Goal: Use online tool/utility: Utilize a website feature to perform a specific function

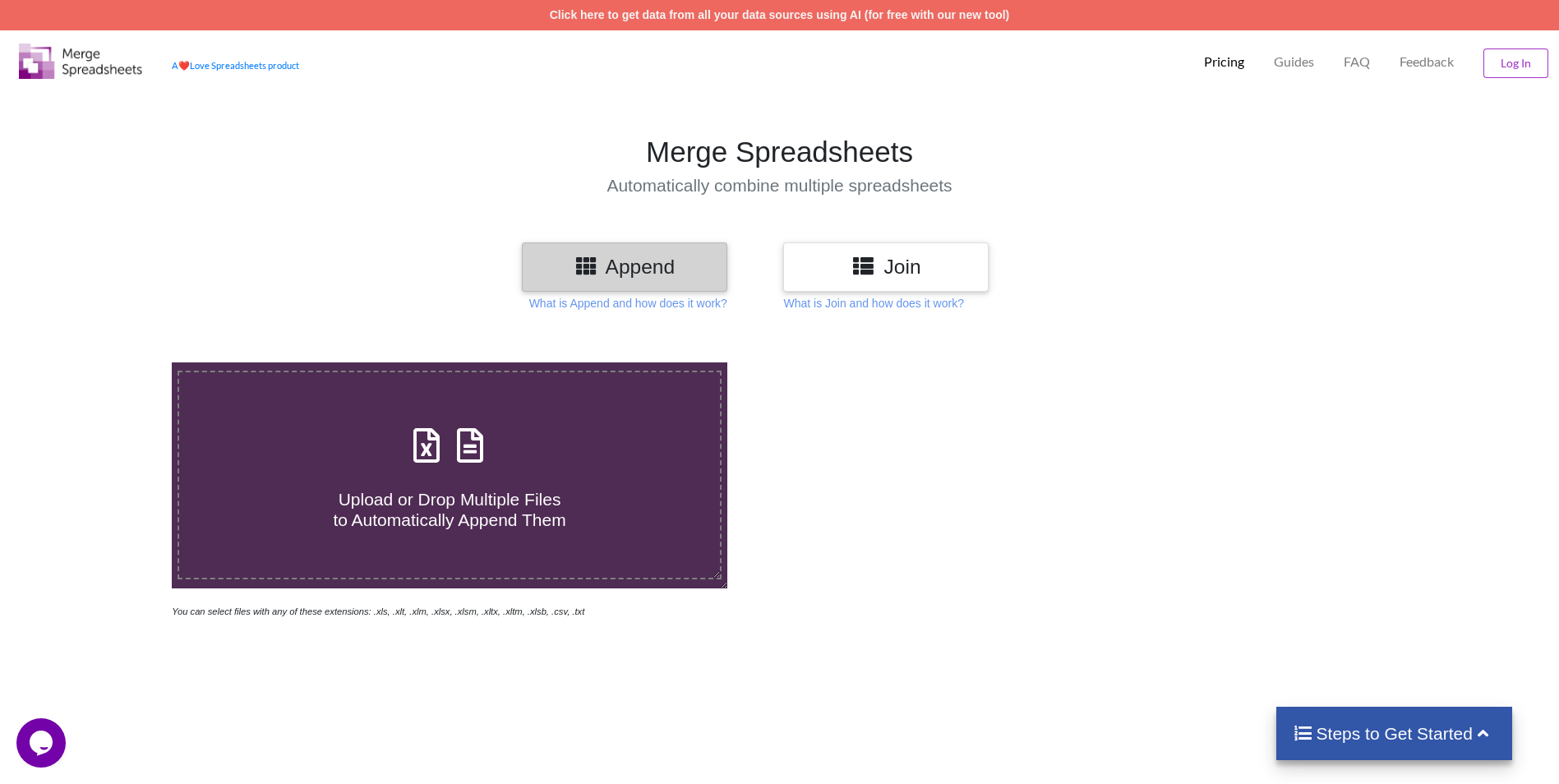
click at [687, 452] on div "Upload or Drop Multiple Files to Automatically Append Them" at bounding box center [450, 476] width 540 height 111
click at [112, 363] on input "Upload or Drop Multiple Files to Automatically Append Them" at bounding box center [112, 363] width 0 height 0
type input "C:\fakepath\AE_25_002526 - 59727.xlsx"
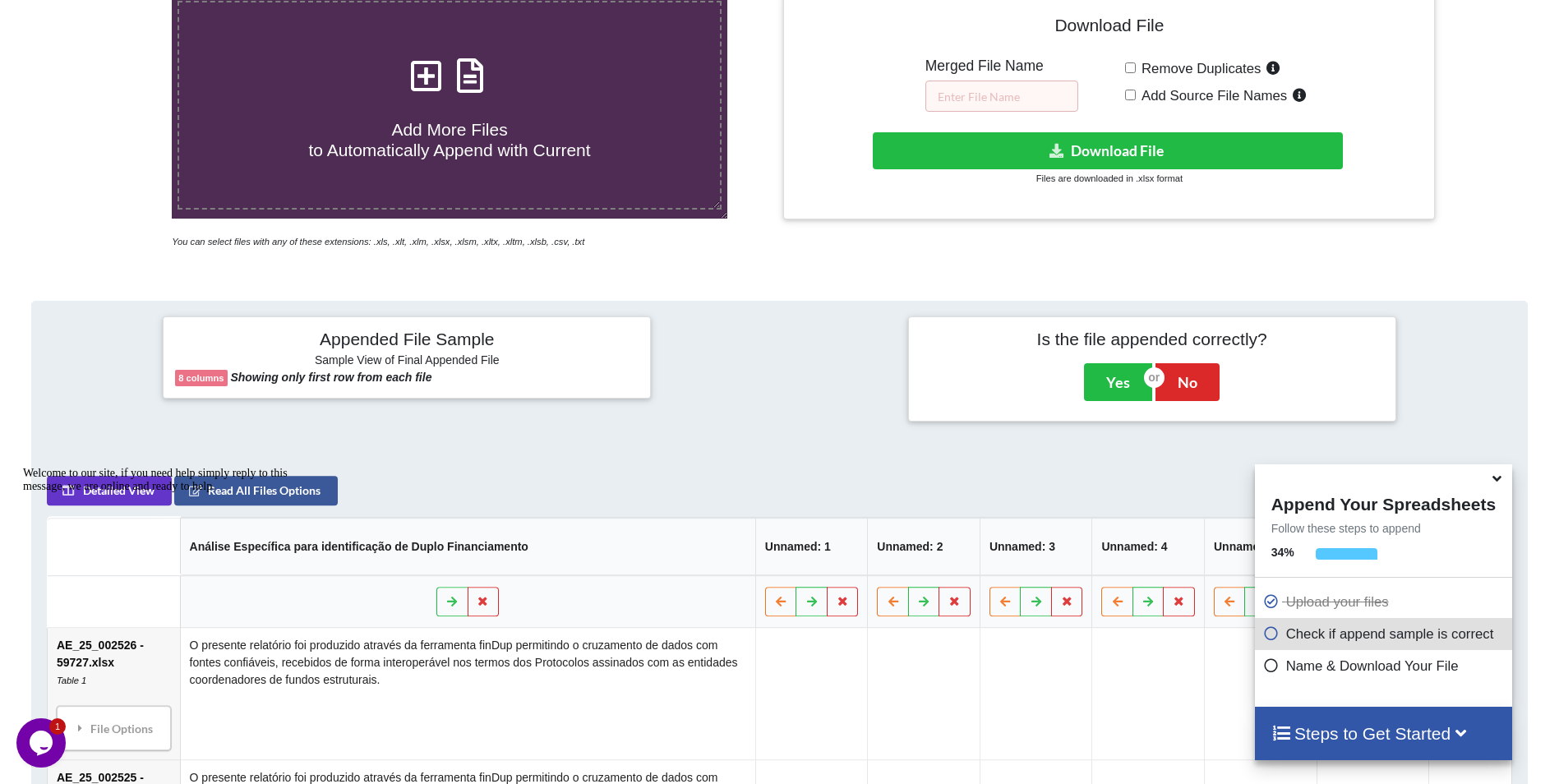
scroll to position [419, 0]
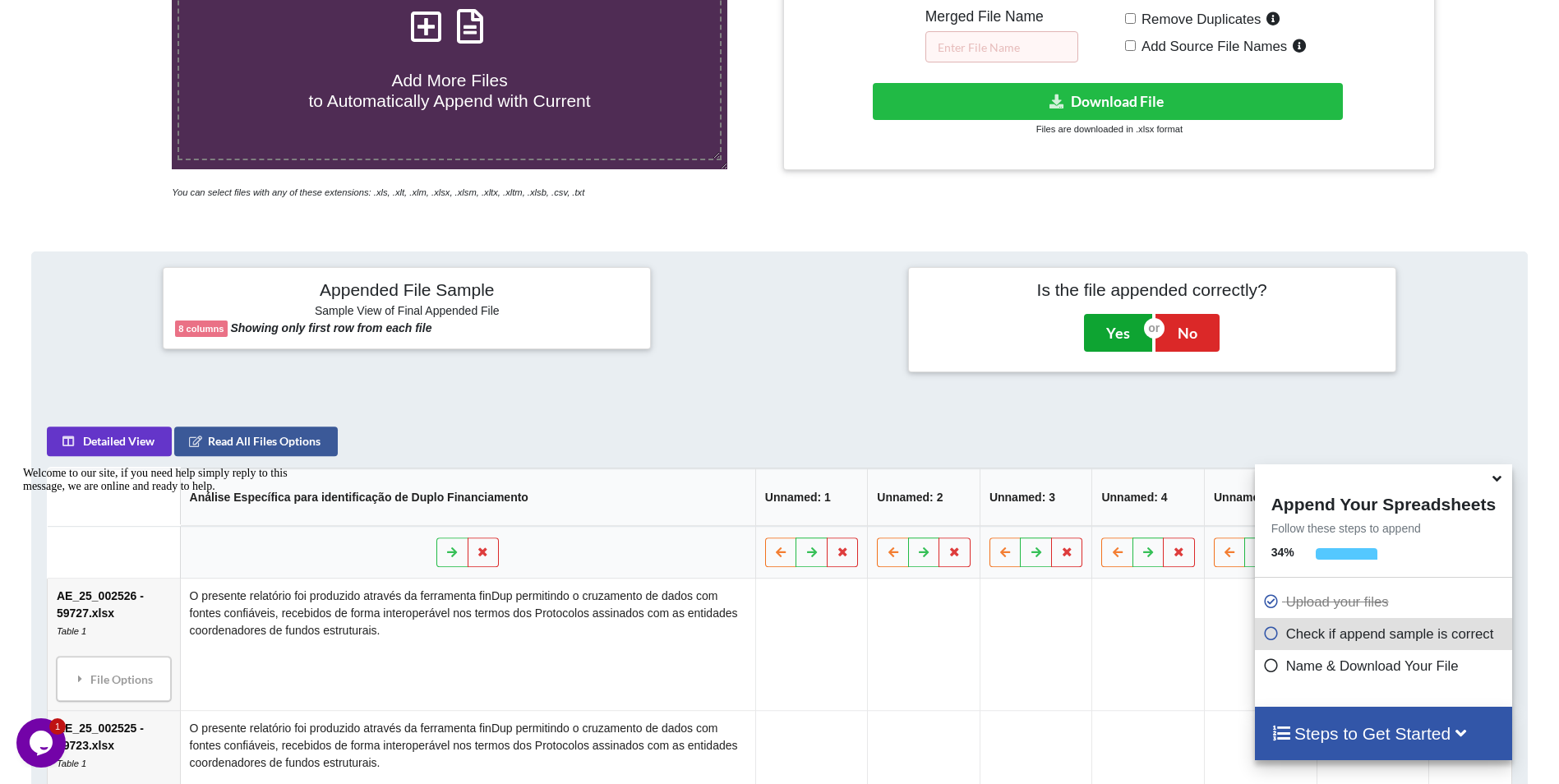
click at [1114, 329] on button "Yes" at bounding box center [1118, 333] width 68 height 38
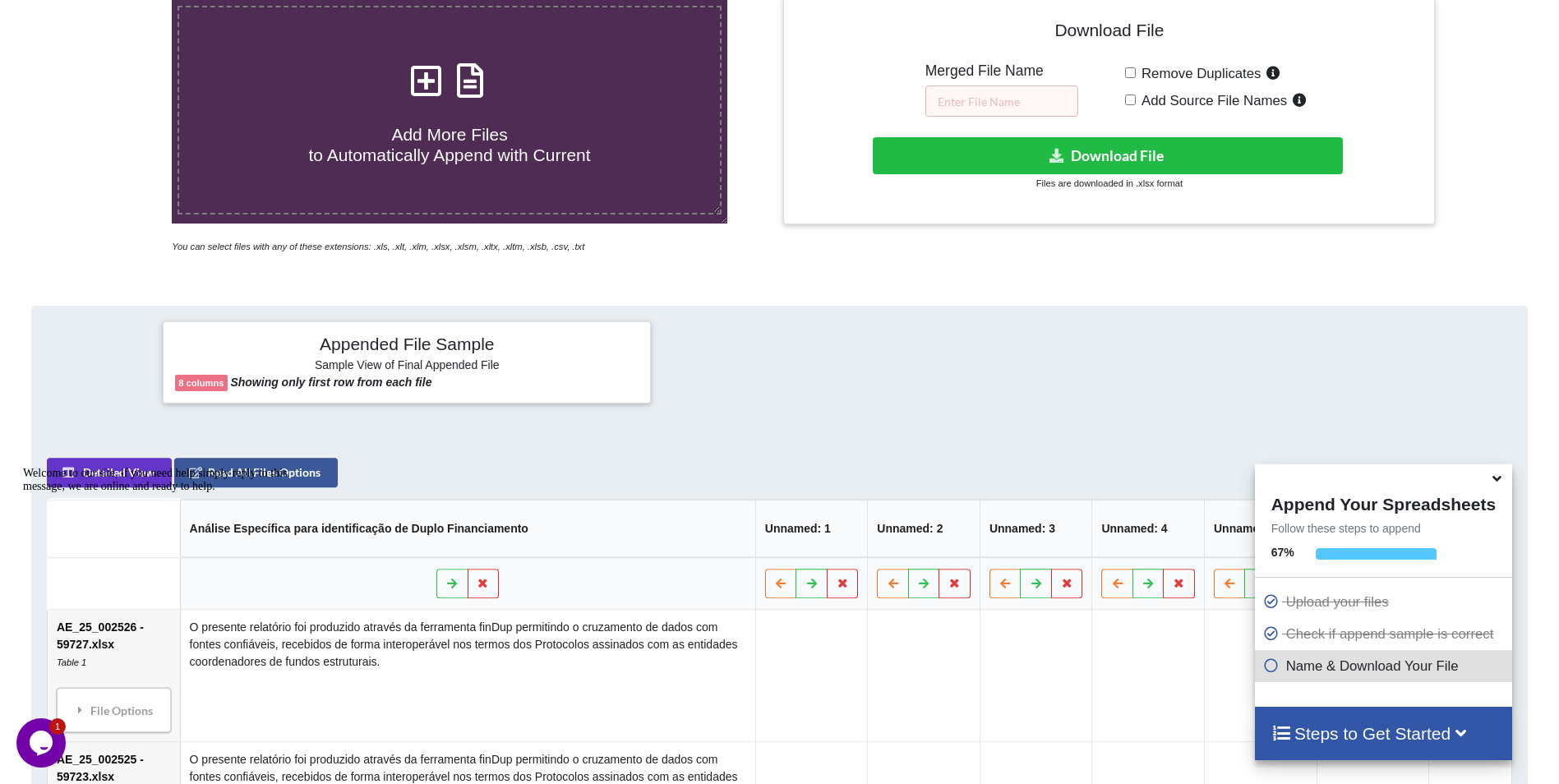
scroll to position [363, 0]
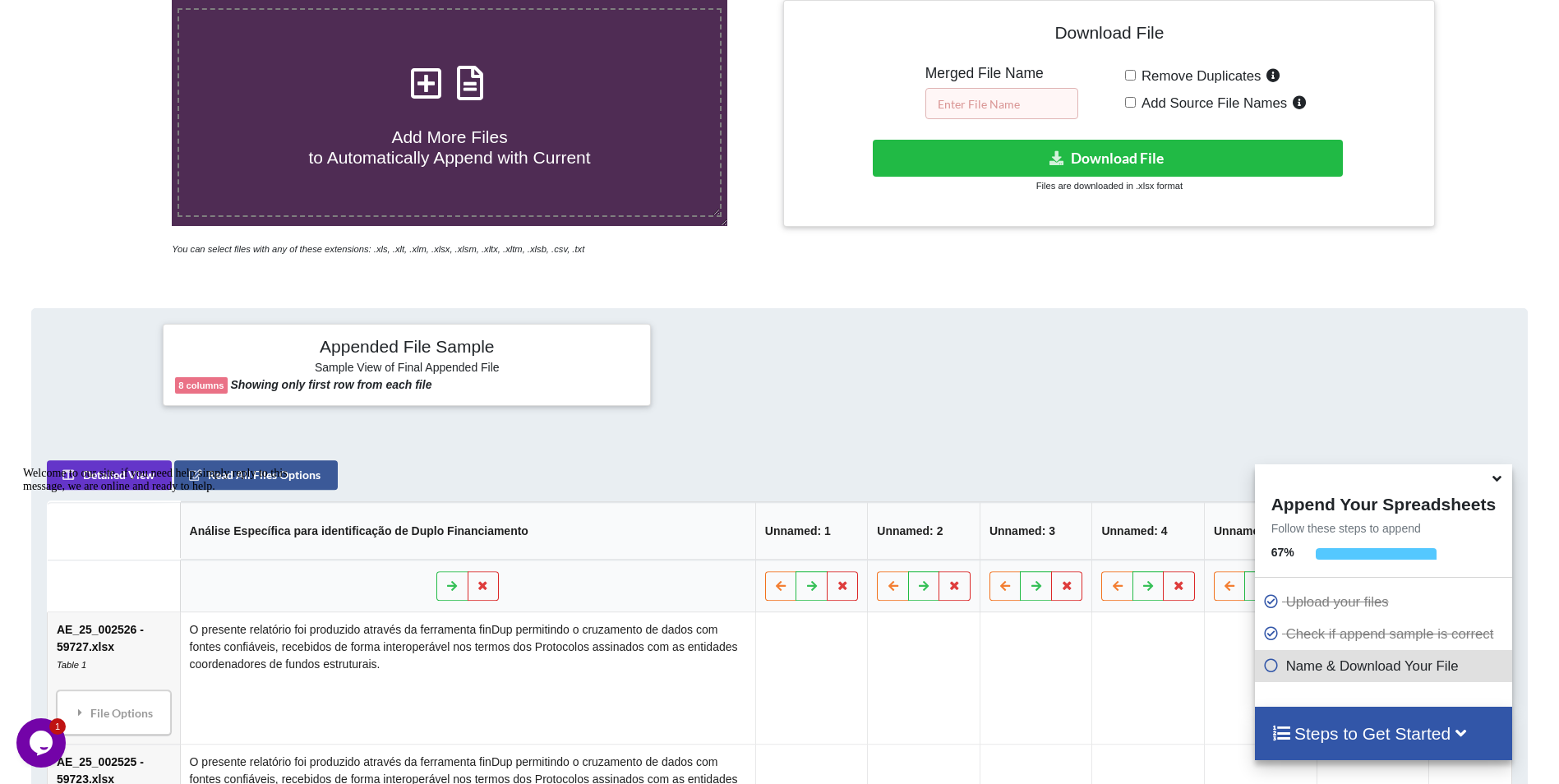
click at [1025, 109] on input "text" at bounding box center [1002, 103] width 153 height 31
type input "[GEOGRAPHIC_DATA]"
click at [1136, 73] on span "Remove Duplicates" at bounding box center [1198, 76] width 126 height 16
click at [1136, 73] on input "Remove Duplicates" at bounding box center [1130, 75] width 11 height 11
checkbox input "true"
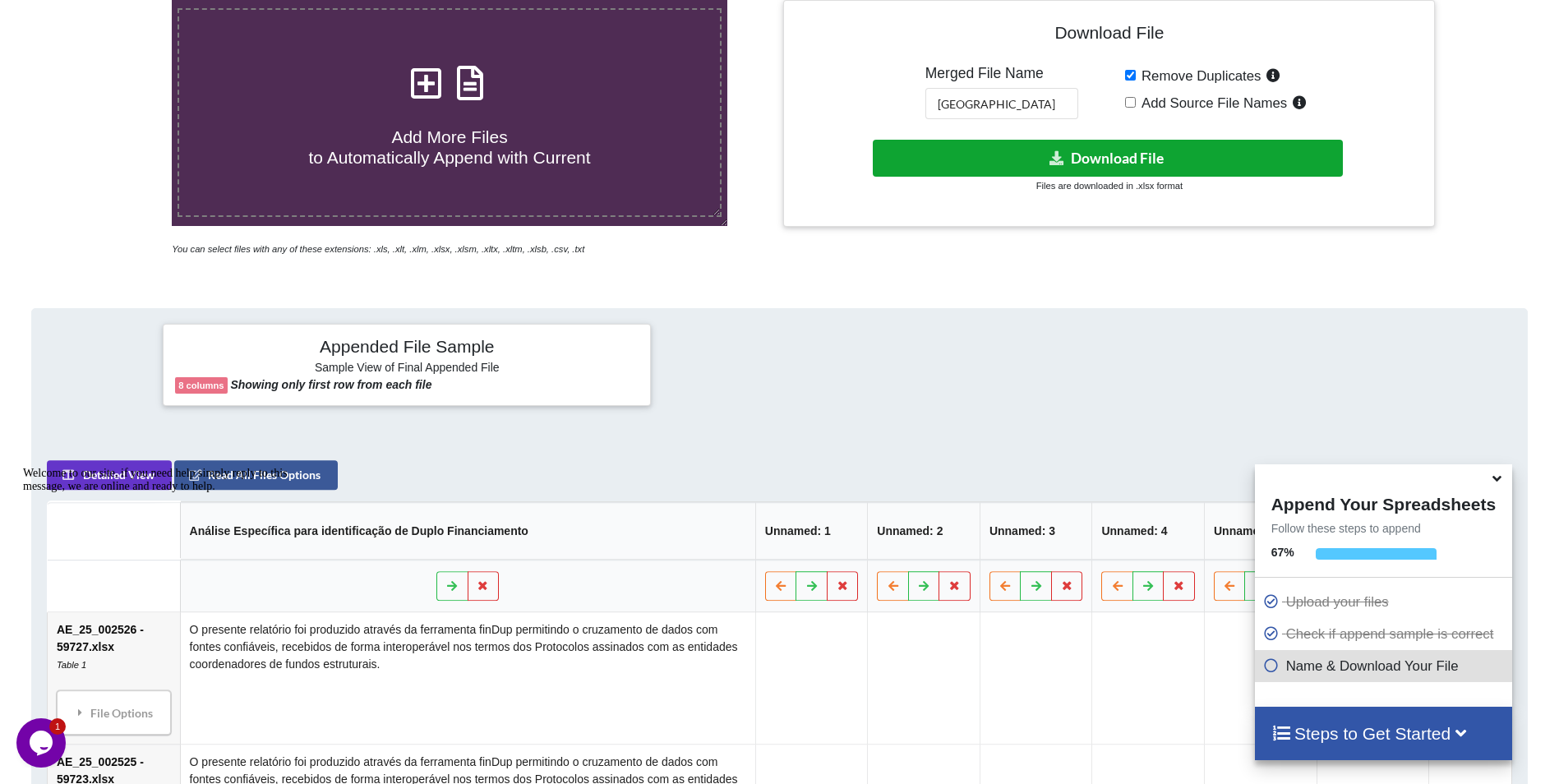
click at [1108, 155] on button "Download File" at bounding box center [1108, 158] width 470 height 37
